Goal: Task Accomplishment & Management: Complete application form

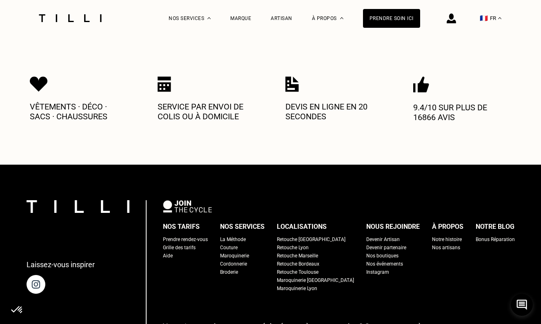
scroll to position [436, 0]
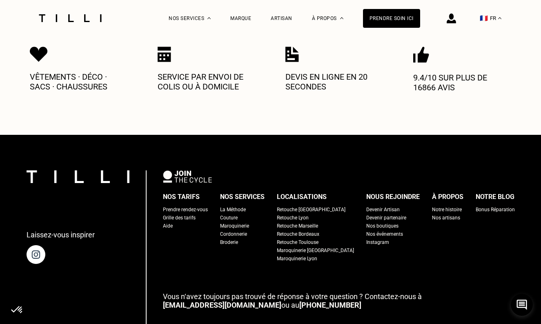
click at [369, 206] on div "Devenir Artisan" at bounding box center [383, 210] width 34 height 8
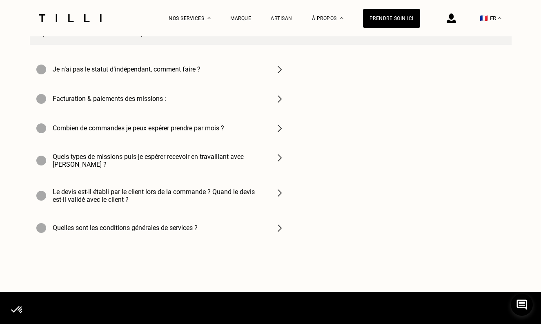
scroll to position [2878, 0]
click at [168, 84] on div "Facturation & paiements des missions :" at bounding box center [160, 98] width 261 height 29
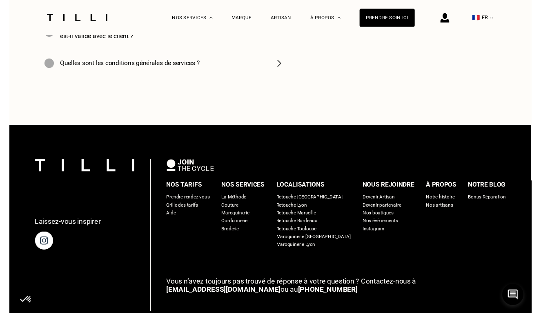
scroll to position [3048, 0]
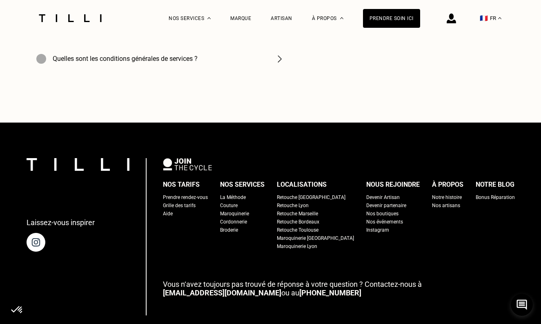
click at [304, 210] on div "Retouche Marseille" at bounding box center [297, 214] width 41 height 8
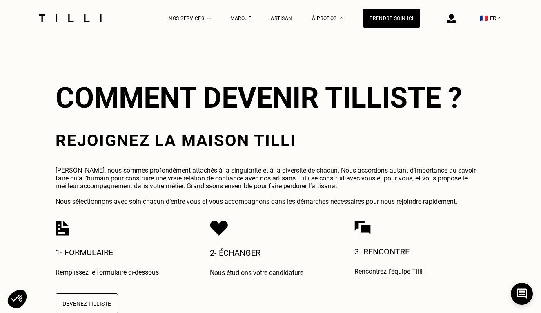
scroll to position [1727, 0]
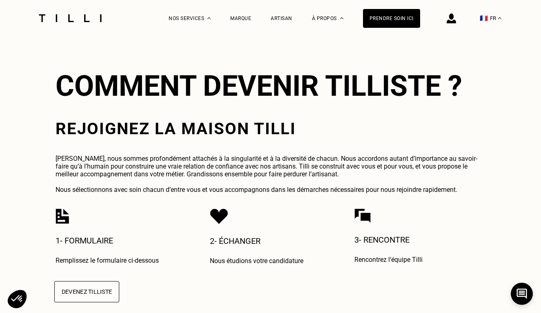
click at [96, 281] on button "Devenez Tilliste" at bounding box center [86, 291] width 65 height 21
select select "FR"
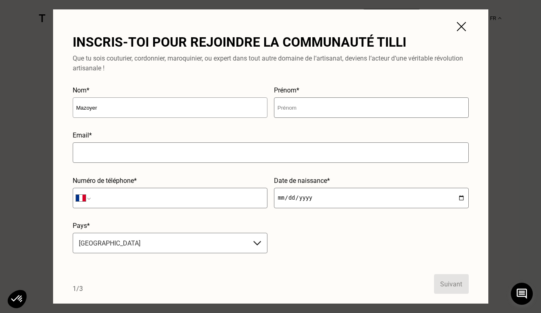
type input "Mazoyer"
type input "[PERSON_NAME]"
type input "[EMAIL_ADDRESS][DOMAIN_NAME]"
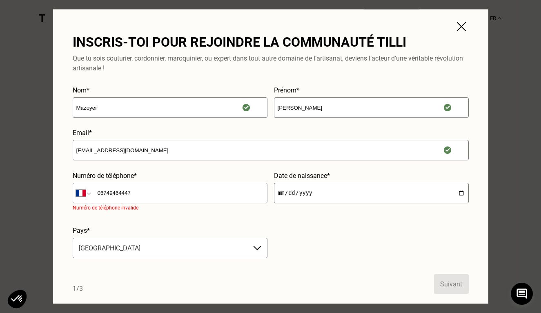
click at [100, 195] on input "06749464447" at bounding box center [170, 193] width 195 height 20
click at [162, 188] on input "6749464447" at bounding box center [170, 193] width 195 height 20
click at [145, 195] on input "6749464447" at bounding box center [170, 193] width 195 height 20
click at [119, 193] on input "6749464447" at bounding box center [170, 193] width 195 height 20
type input "674946447"
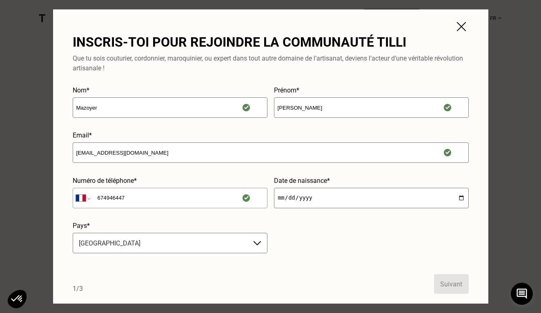
click at [151, 205] on input "674946447" at bounding box center [170, 198] width 195 height 20
click at [291, 199] on input "date" at bounding box center [371, 198] width 195 height 20
click at [283, 197] on input "date" at bounding box center [371, 198] width 195 height 20
click at [286, 197] on input "date" at bounding box center [371, 198] width 195 height 20
click at [300, 199] on input "[DATE]" at bounding box center [371, 198] width 195 height 20
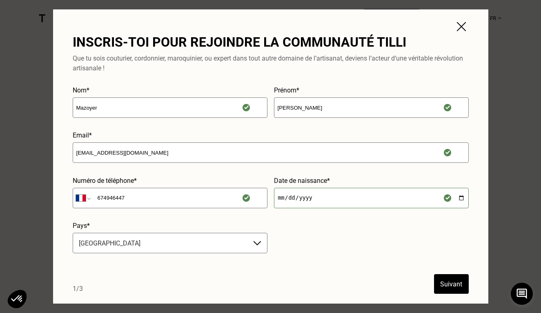
type input "[DATE]"
click at [369, 250] on form "Nom* Mazoyer Prénom* [PERSON_NAME] Email* [EMAIL_ADDRESS][DOMAIN_NAME] Numéro d…" at bounding box center [271, 189] width 396 height 207
click at [208, 238] on div "France selected, 11 of 31. 31 results available. Use Up and Down to choose opti…" at bounding box center [170, 242] width 195 height 20
click at [334, 208] on form "Nom* Mazoyer Prénom* [PERSON_NAME] Email* [EMAIL_ADDRESS][DOMAIN_NAME] Numéro d…" at bounding box center [271, 189] width 396 height 207
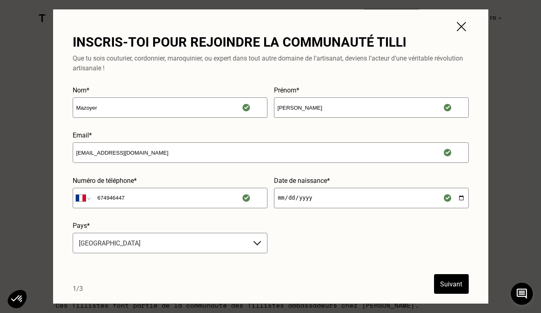
scroll to position [1819, 0]
click at [455, 284] on button "Suivant" at bounding box center [451, 284] width 35 height 20
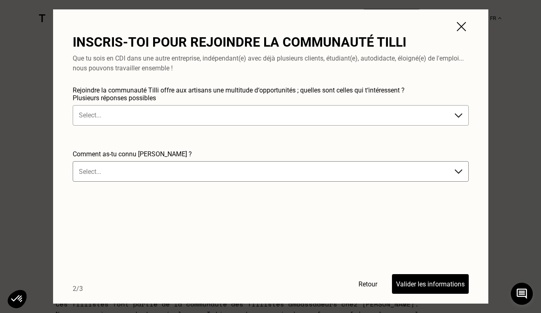
click at [245, 110] on div at bounding box center [263, 114] width 368 height 9
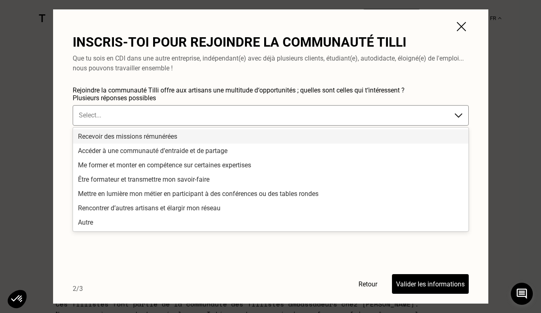
click at [243, 136] on div "Recevoir des missions rémunérées" at bounding box center [271, 136] width 396 height 14
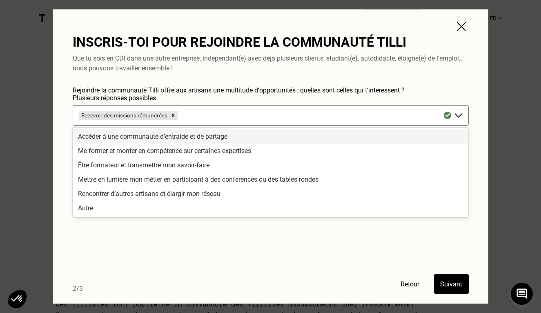
click at [218, 134] on div "Accéder à une communauté d’entraide et de partage" at bounding box center [271, 136] width 396 height 14
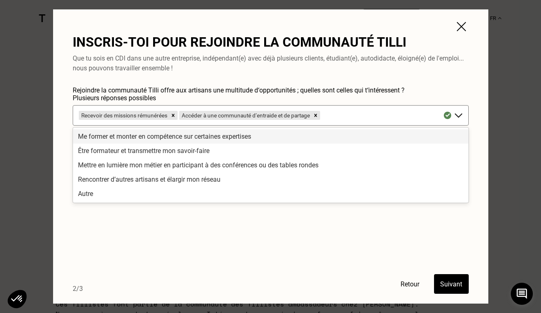
click at [215, 136] on div "Me former et monter en compétence sur certaines expertises" at bounding box center [271, 136] width 396 height 14
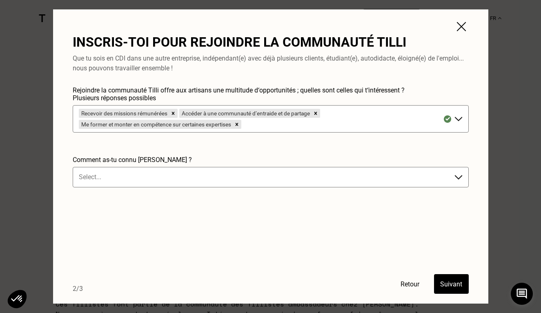
click at [143, 225] on form "Rejoindre la communauté Tilli offre aux artisans une multitude d‘opportunités ;…" at bounding box center [271, 189] width 396 height 207
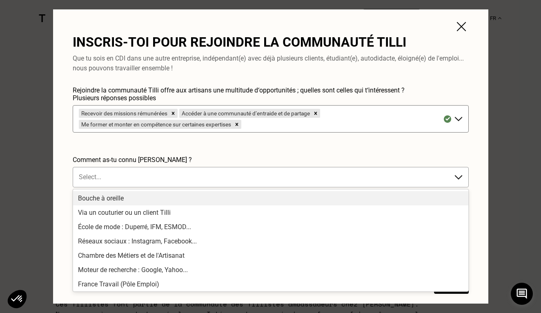
click at [160, 173] on div at bounding box center [263, 176] width 368 height 9
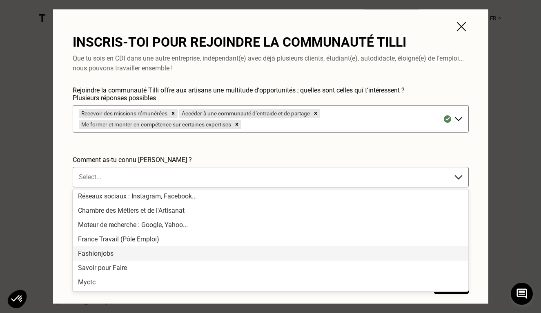
scroll to position [54, 0]
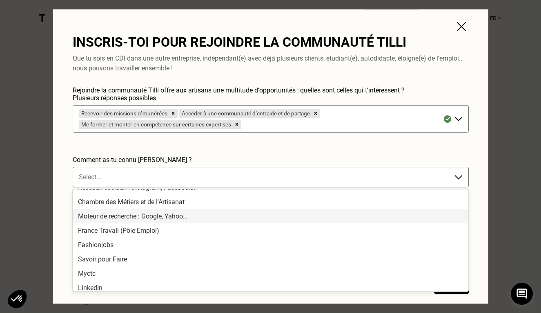
click at [168, 218] on div "Moteur de recherche : Google, Yahoo..." at bounding box center [271, 216] width 396 height 14
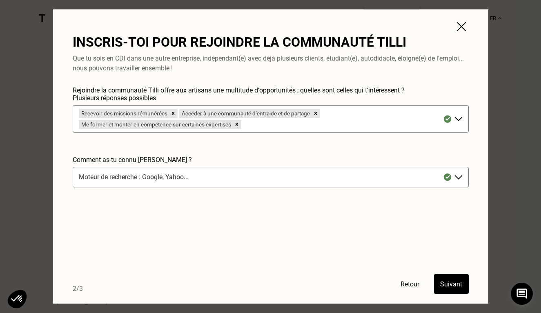
click at [441, 284] on button "Suivant" at bounding box center [451, 284] width 35 height 20
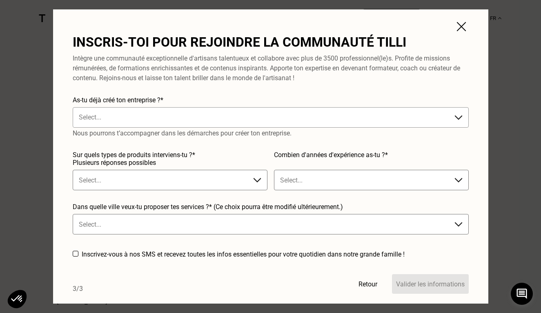
click at [253, 113] on div at bounding box center [263, 116] width 368 height 9
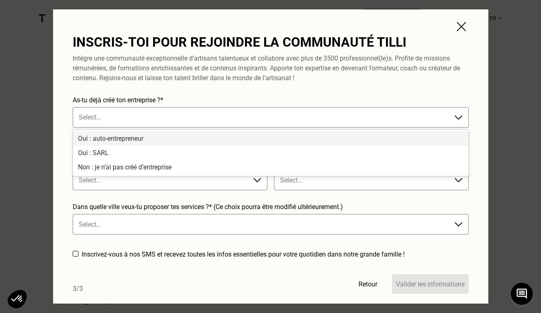
click at [208, 141] on div "Oui : auto-entrepreneur" at bounding box center [271, 138] width 396 height 14
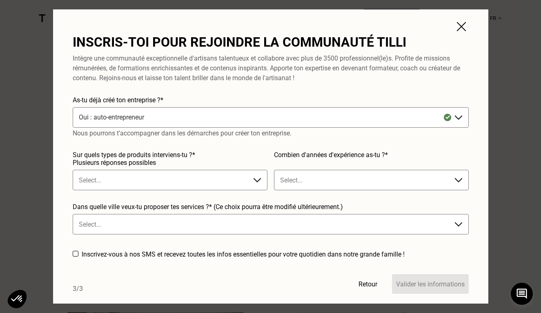
scroll to position [1866, 0]
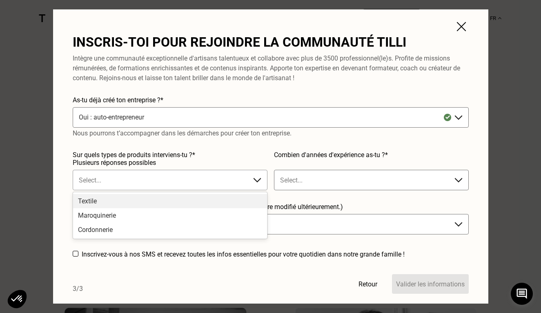
click at [175, 177] on div at bounding box center [162, 179] width 166 height 9
click at [171, 201] on div "Textile" at bounding box center [170, 201] width 194 height 14
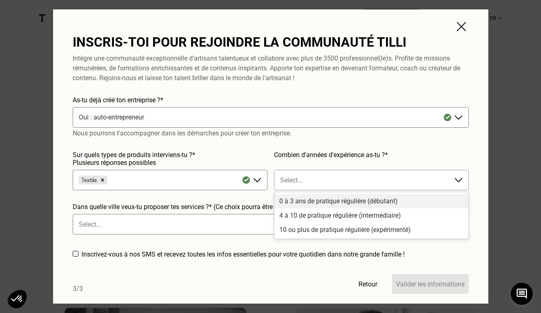
click at [293, 185] on div "Select..." at bounding box center [363, 179] width 174 height 13
click at [299, 199] on div "0 à 3 ans de pratique régulière (débutant)" at bounding box center [372, 201] width 194 height 14
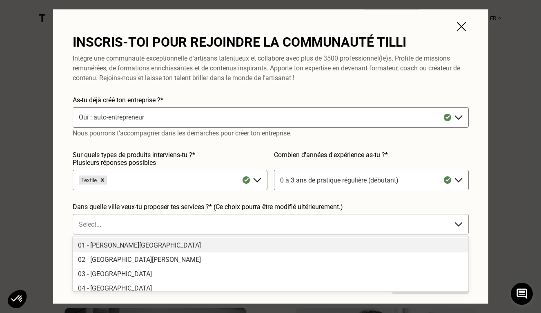
scroll to position [0, 0]
click at [241, 230] on div "Select..." at bounding box center [263, 223] width 376 height 13
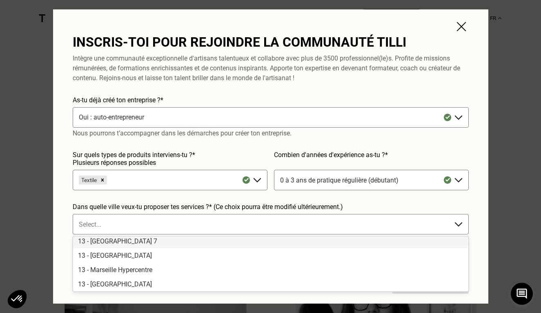
scroll to position [221, 0]
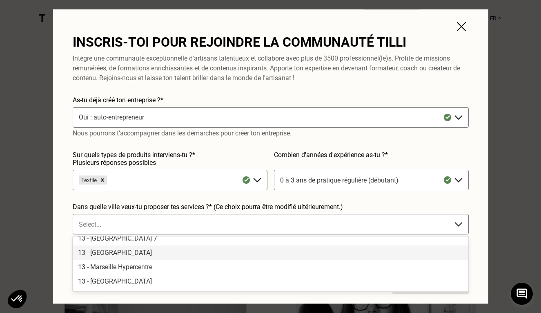
click at [132, 253] on div "13 - [GEOGRAPHIC_DATA]" at bounding box center [271, 252] width 396 height 14
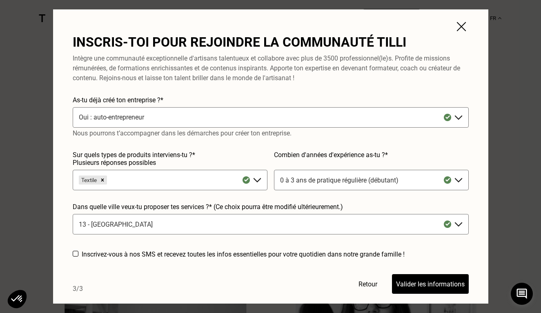
scroll to position [1942, 0]
click at [403, 283] on button "Valider les informations" at bounding box center [430, 284] width 77 height 20
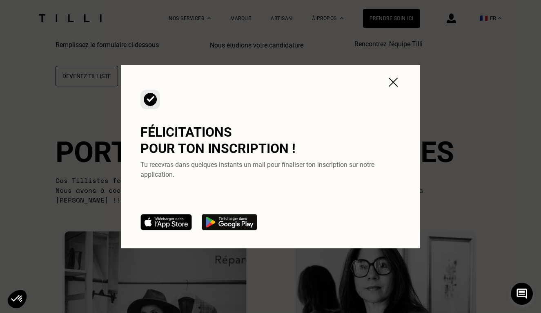
click at [395, 80] on img at bounding box center [393, 82] width 15 height 15
